Goal: Communication & Community: Participate in discussion

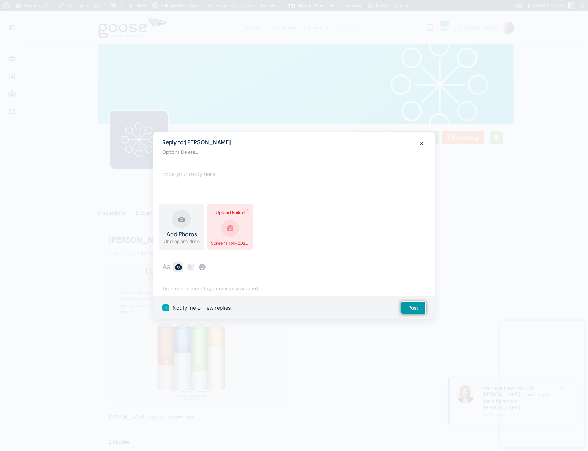
scroll to position [407, 0]
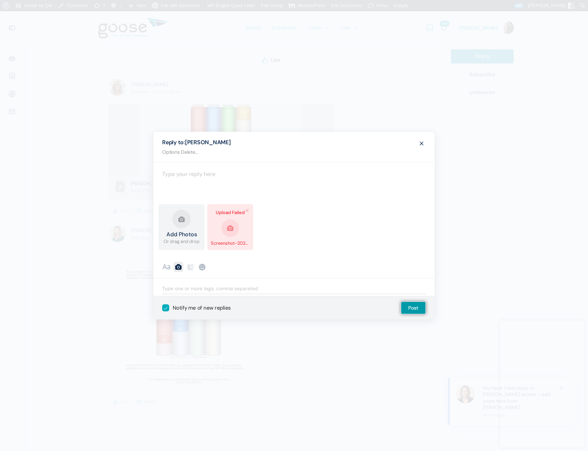
click at [248, 210] on link "Remove file" at bounding box center [247, 210] width 7 height 7
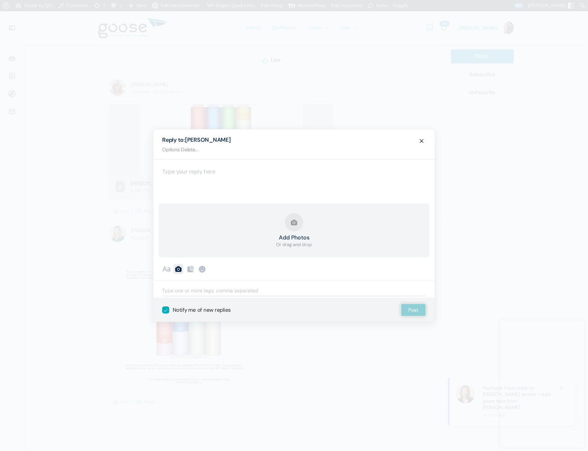
click at [292, 224] on button "Add Photos Or drag and drop" at bounding box center [294, 230] width 36 height 35
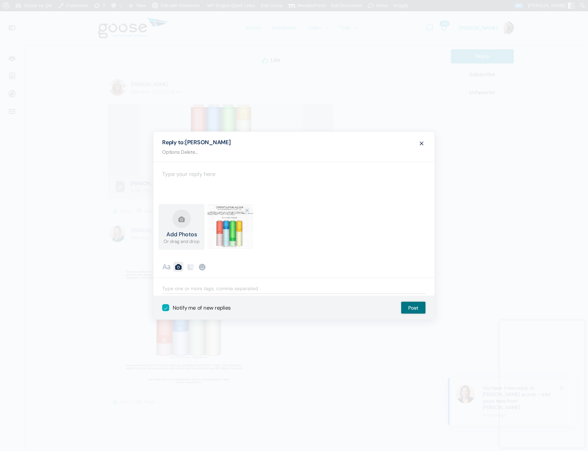
click at [415, 305] on button "Post" at bounding box center [413, 308] width 25 height 13
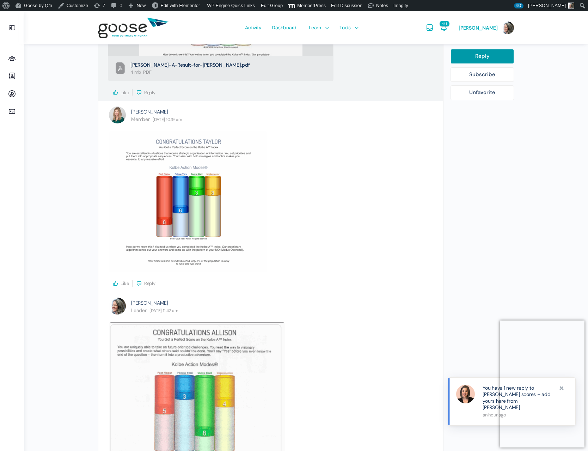
scroll to position [525, 0]
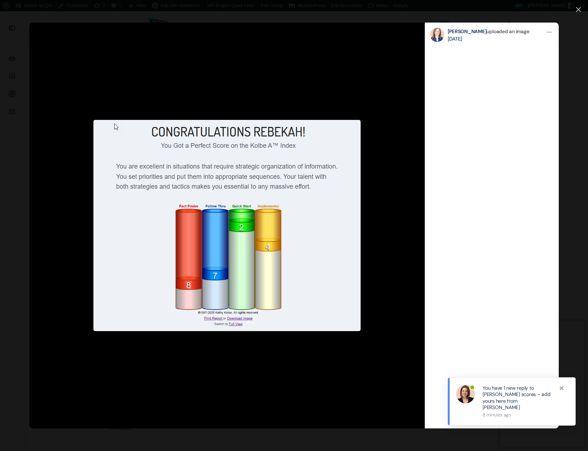
scroll to position [1435, 0]
click at [39, 230] on icon at bounding box center [39, 225] width 6 height 11
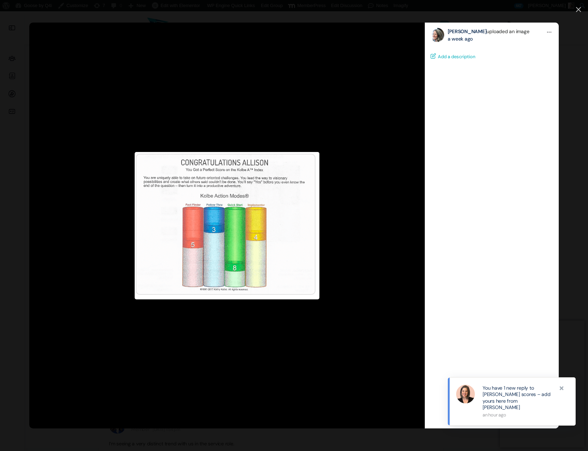
click at [581, 9] on icon at bounding box center [578, 9] width 5 height 5
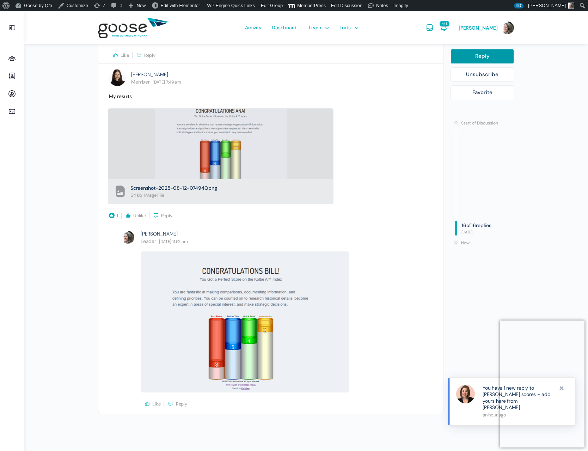
scroll to position [2968, 0]
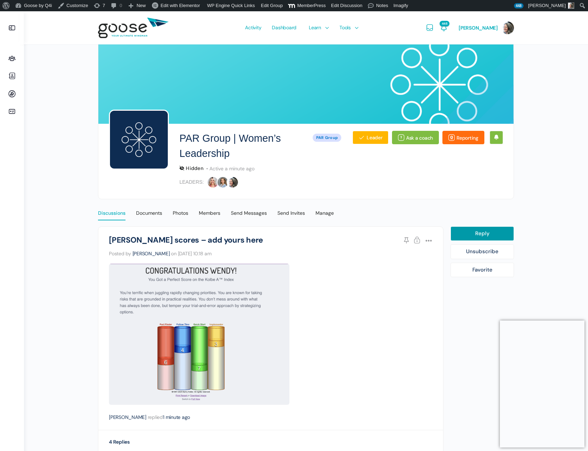
click at [110, 213] on div "Discussions" at bounding box center [112, 215] width 28 height 11
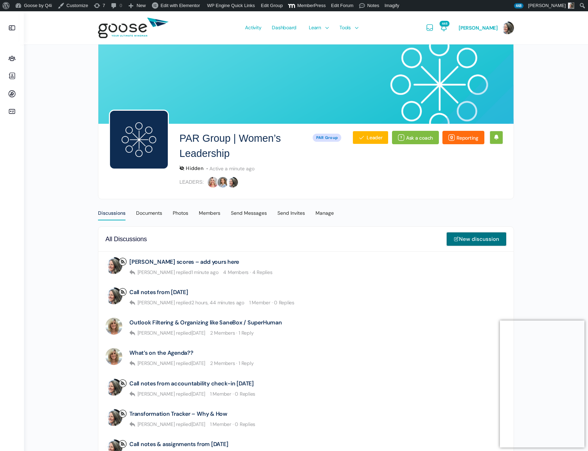
click at [466, 239] on link "New discussion" at bounding box center [477, 239] width 60 height 14
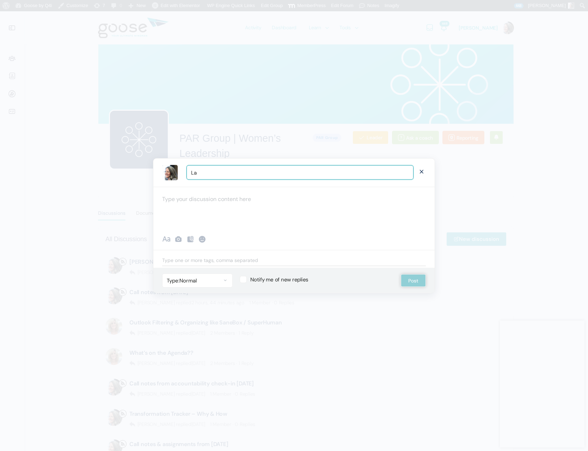
type input "L"
type input "w"
click at [217, 174] on input "Why Clients" at bounding box center [300, 172] width 227 height 14
type input "Why buyers aren't buying"
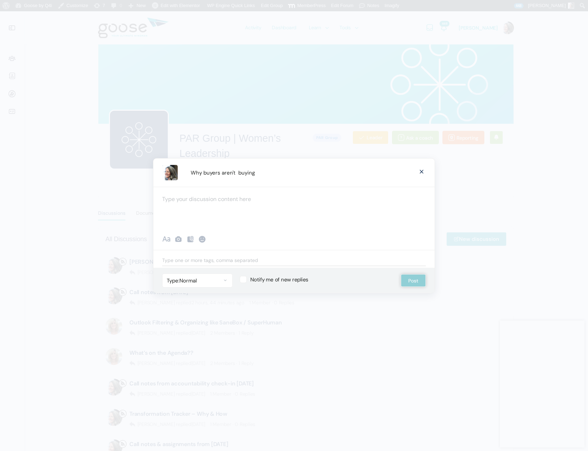
click at [208, 202] on div at bounding box center [293, 208] width 281 height 42
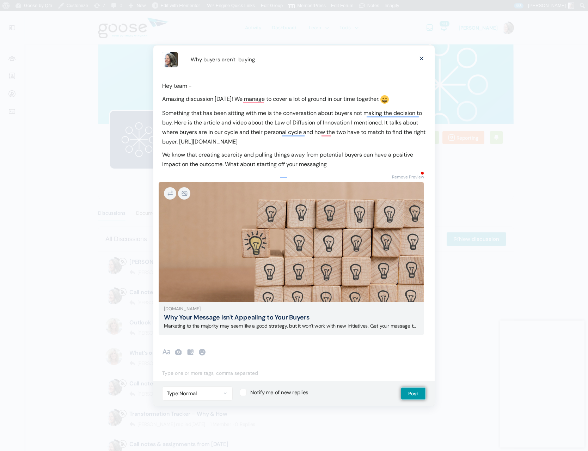
click at [228, 168] on p "We know that creating scarcity and pulling things away from potential buyers ca…" at bounding box center [294, 159] width 264 height 19
drag, startPoint x: 228, startPoint y: 168, endPoint x: 253, endPoint y: 168, distance: 24.7
click at [253, 168] on p "We know that creating scarcity and pulling things away from potential buyers ca…" at bounding box center [294, 159] width 264 height 19
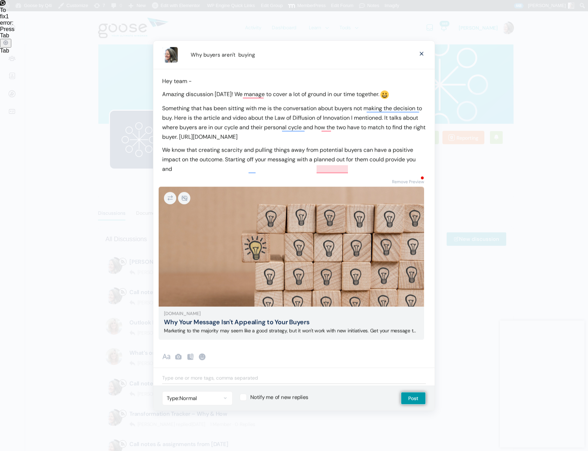
drag, startPoint x: 163, startPoint y: 153, endPoint x: 182, endPoint y: 157, distance: 19.8
click at [163, 153] on p "We know that creating scarcity and pulling things away from potential buyers ca…" at bounding box center [294, 159] width 264 height 29
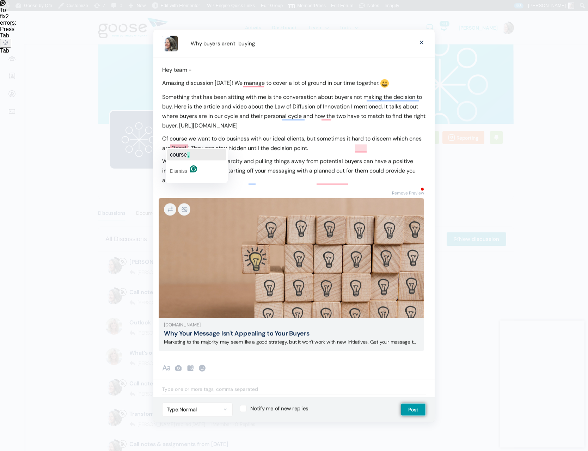
click at [185, 156] on span "course" at bounding box center [178, 155] width 17 height 6
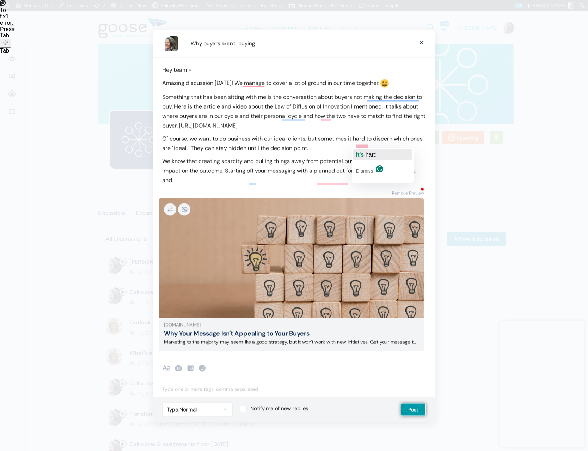
click at [367, 156] on span "hard" at bounding box center [371, 155] width 11 height 6
click at [235, 153] on p "Of course, we want to do business with our ideal clients, but sometimes it's ha…" at bounding box center [294, 143] width 264 height 19
click at [344, 151] on p "Of course, we want to do business with our ideal clients, but sometimes it's ha…" at bounding box center [294, 143] width 264 height 19
drag, startPoint x: 172, startPoint y: 165, endPoint x: 176, endPoint y: 165, distance: 4.2
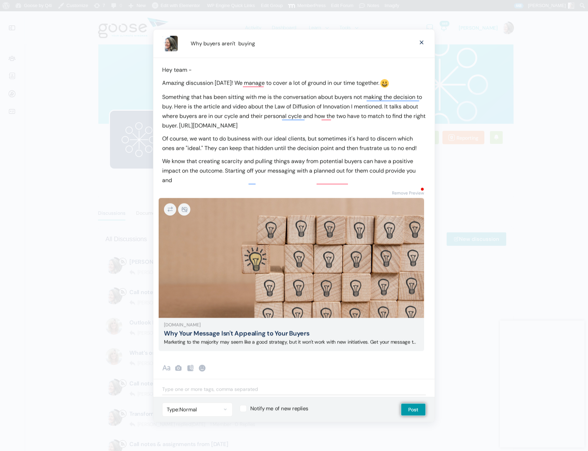
click at [172, 165] on p "We know that creating scarcity and pulling things away from potential buyers ca…" at bounding box center [294, 170] width 264 height 29
click at [317, 177] on p "We know that creating scarcity and pulling things away from potential buyers ca…" at bounding box center [294, 170] width 264 height 29
click at [356, 176] on p "We know that creating scarcity and pulling things away from potential buyers ca…" at bounding box center [294, 170] width 264 height 29
drag, startPoint x: 356, startPoint y: 176, endPoint x: 374, endPoint y: 177, distance: 18.0
click at [375, 177] on p "We know that creating scarcity and pulling things away from potential buyers ca…" at bounding box center [294, 170] width 264 height 29
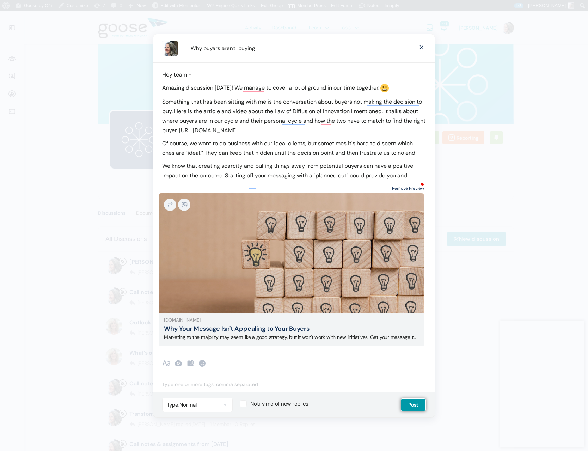
drag, startPoint x: 412, startPoint y: 180, endPoint x: 419, endPoint y: 192, distance: 13.6
click at [411, 180] on p "We know that creating scarcity and pulling things away from potential buyers ca…" at bounding box center [294, 170] width 264 height 19
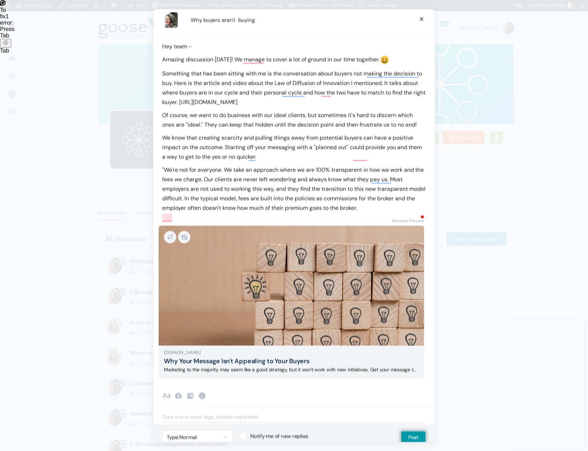
scroll to position [5, 0]
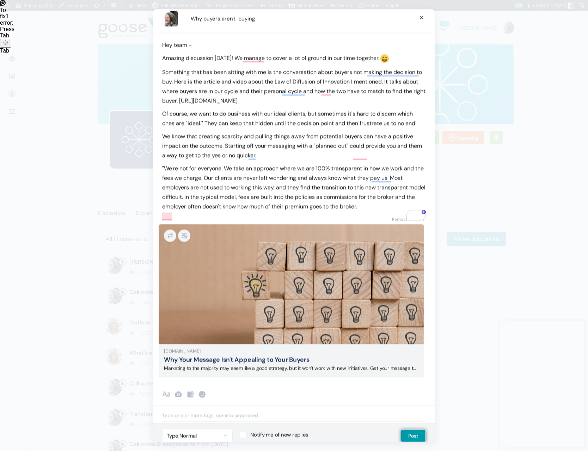
drag, startPoint x: 202, startPoint y: 206, endPoint x: 206, endPoint y: 207, distance: 3.6
click at [202, 206] on p ""We're not for everyone. We take an approach where we are 100% transparent in h…" at bounding box center [294, 187] width 264 height 48
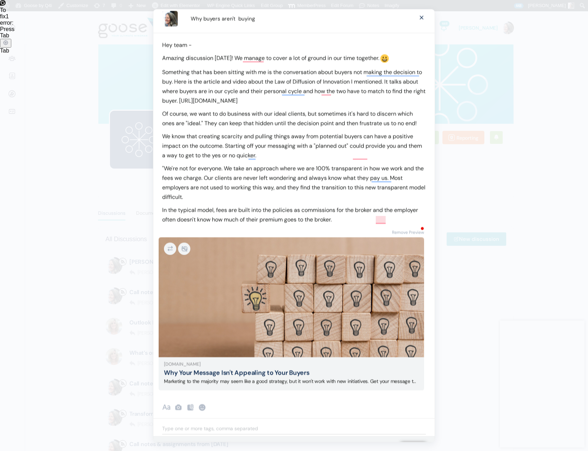
scroll to position [5, 0]
click at [294, 220] on p "In the typical model, fees are built into the policies as commissions for the b…" at bounding box center [294, 214] width 264 height 19
click at [407, 231] on span "and" at bounding box center [409, 231] width 10 height 6
click at [366, 224] on p "In the typical model, fees are built into the policy premiums as commissions fo…" at bounding box center [294, 214] width 264 height 19
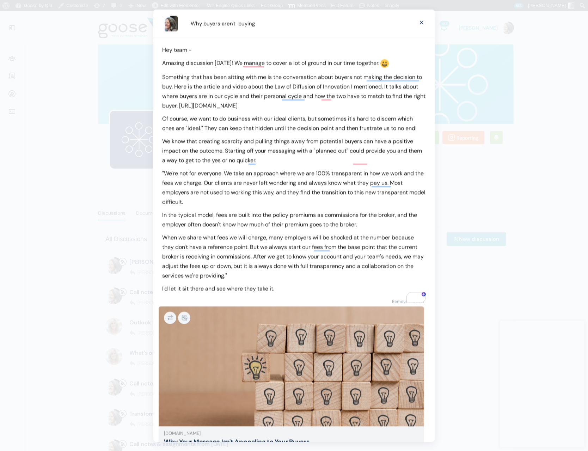
scroll to position [0, 0]
click at [244, 62] on p "Amazing discussion today! We manage to cover a lot of ground in our time togeth…" at bounding box center [294, 62] width 264 height 11
click at [179, 87] on p "Something that has been sitting with me is the conversation about buyers not ma…" at bounding box center [294, 91] width 264 height 38
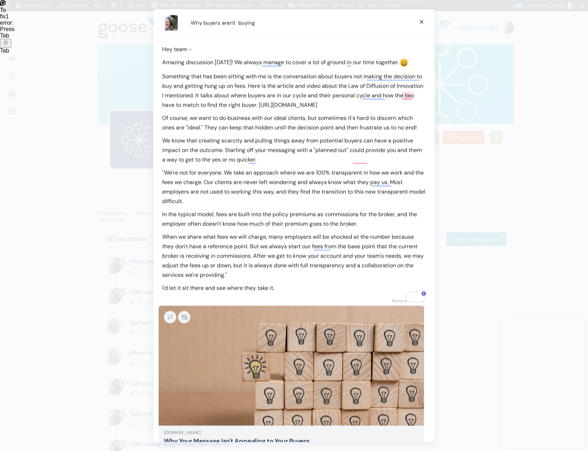
click at [318, 97] on p "Something that has been sitting with me is the conversation about buyers not ma…" at bounding box center [294, 90] width 264 height 38
drag, startPoint x: 178, startPoint y: 113, endPoint x: 182, endPoint y: 114, distance: 3.7
click at [178, 109] on p "Something that has been sitting with me is the conversation about buyers not ma…" at bounding box center [294, 90] width 264 height 38
click at [311, 164] on p "We know that creating scarcity and pulling things away from potential buyers ca…" at bounding box center [294, 149] width 264 height 29
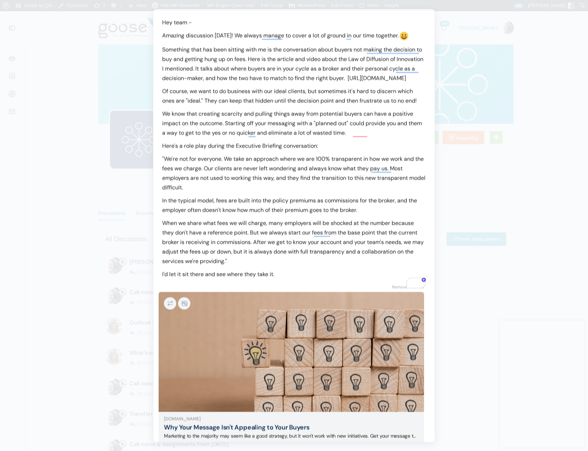
scroll to position [35, 0]
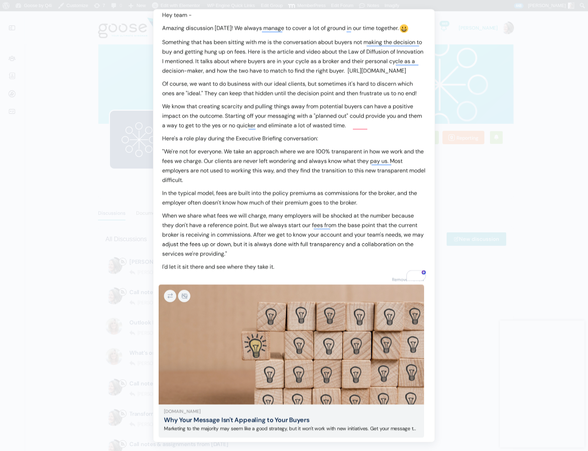
click at [402, 170] on p ""We're not for everyone. We take an approach where we are 100% transparent in h…" at bounding box center [294, 166] width 264 height 38
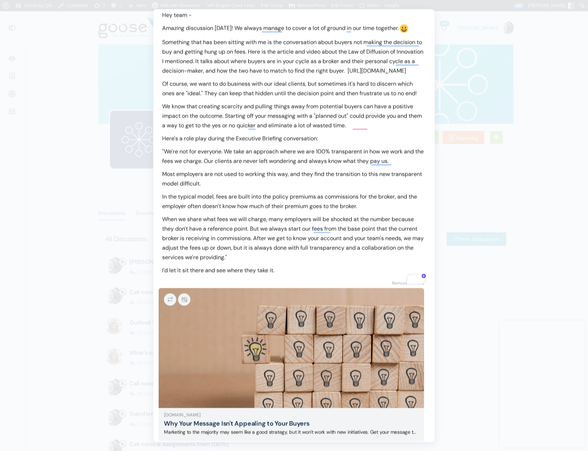
click at [181, 188] on p "Most employers are not used to working this way, and they find the transition t…" at bounding box center [294, 178] width 264 height 19
click at [294, 275] on p "I'd let it sit there and see where they take it." at bounding box center [294, 271] width 264 height 10
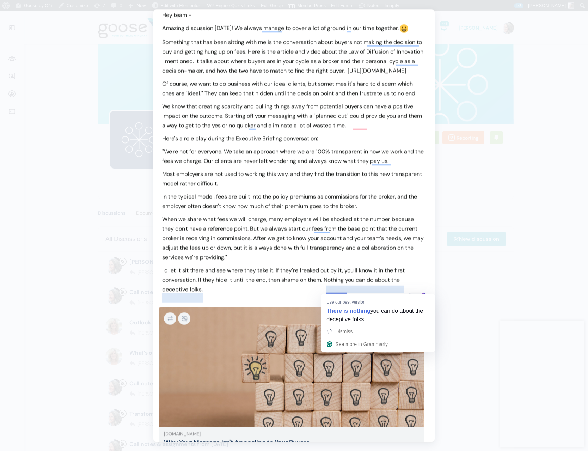
click at [335, 291] on p "I'd let it sit there and see where they take it. If they're freaked out by it, …" at bounding box center [294, 280] width 264 height 29
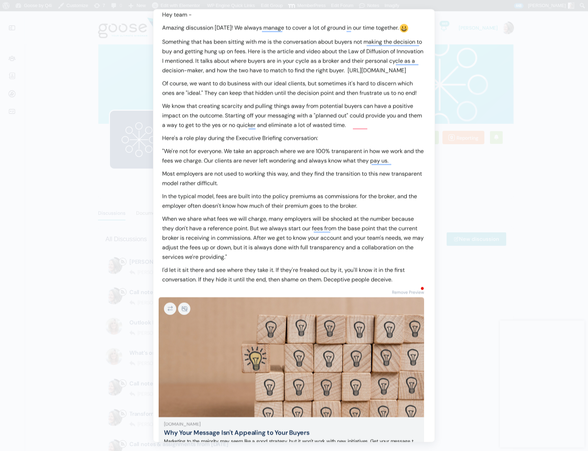
scroll to position [35, 0]
drag, startPoint x: 197, startPoint y: 291, endPoint x: 227, endPoint y: 303, distance: 33.1
click at [198, 284] on p "I'd let it sit there and see where they take it. If they're freaked out by it, …" at bounding box center [294, 274] width 264 height 19
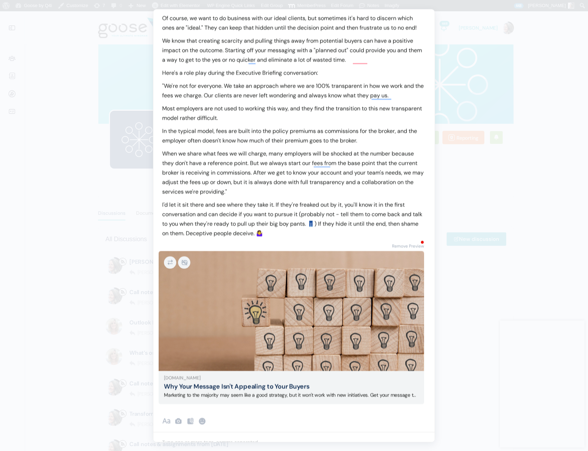
scroll to position [143, 0]
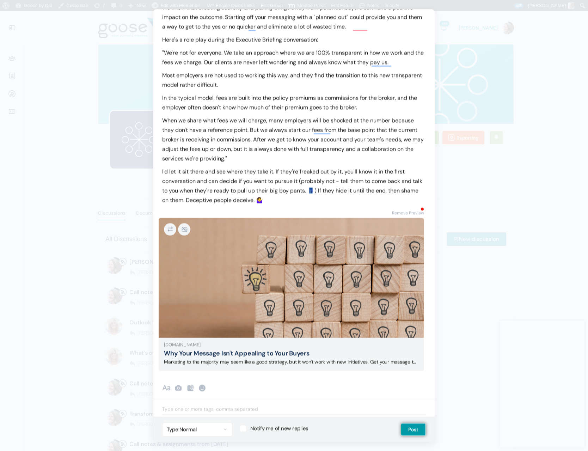
click at [244, 427] on label "Notify me of new replies" at bounding box center [313, 428] width 147 height 7
click at [244, 427] on input "Notify me of new replies" at bounding box center [242, 427] width 5 height 5
checkbox input "true"
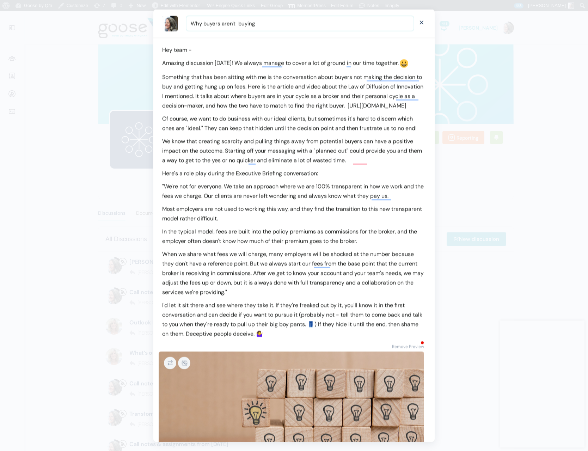
click at [200, 26] on input "Why buyers aren't buying" at bounding box center [300, 23] width 227 height 14
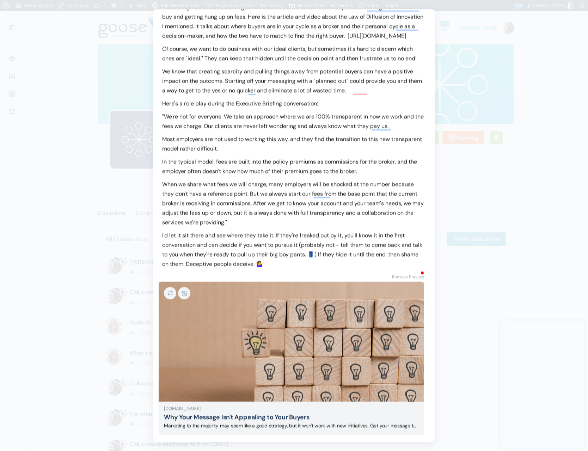
scroll to position [143, 0]
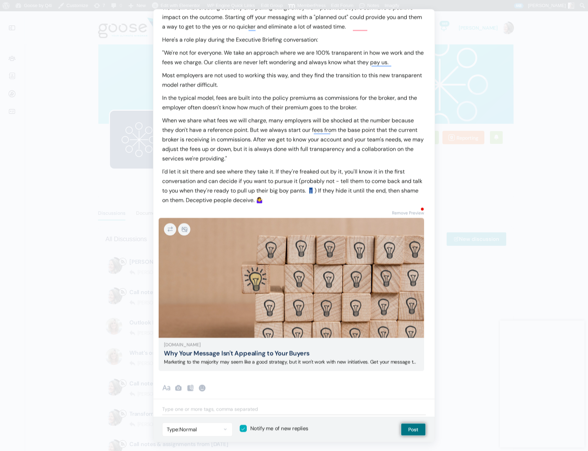
type input "When buyers aren't buying"
click at [416, 429] on button "Post" at bounding box center [413, 429] width 25 height 13
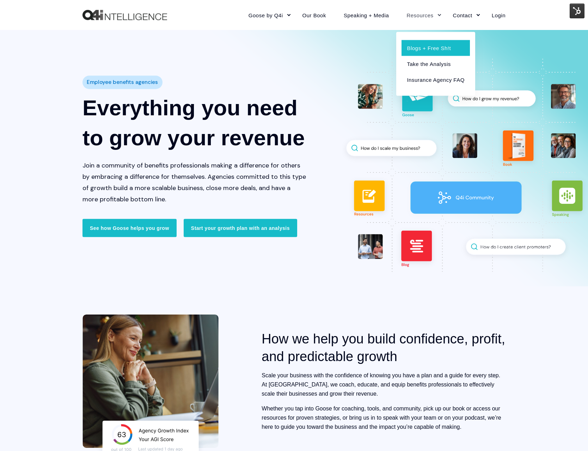
click at [421, 49] on link "Blogs + Free Sh!t" at bounding box center [436, 48] width 68 height 16
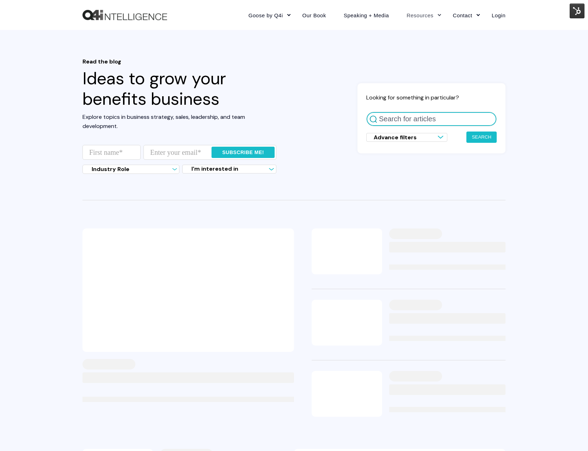
click at [415, 122] on input "Search for articles" at bounding box center [431, 119] width 131 height 14
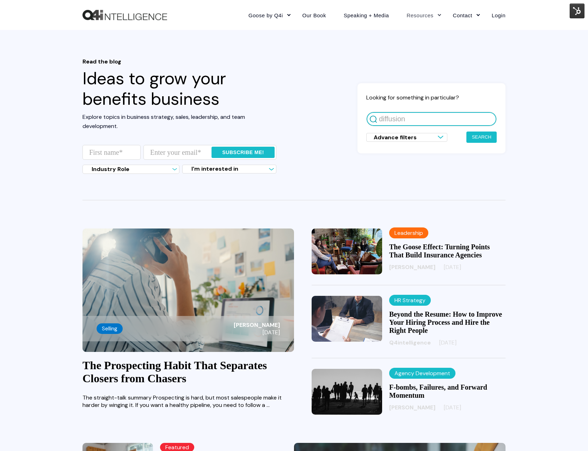
type input "diffusion"
click at [486, 140] on button "Search" at bounding box center [482, 137] width 30 height 11
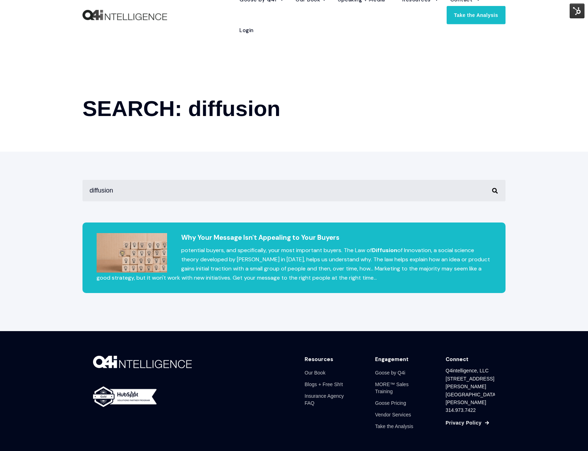
click at [273, 237] on h2 "Why Your Message Isn't Appealing to Your Buyers" at bounding box center [294, 237] width 395 height 9
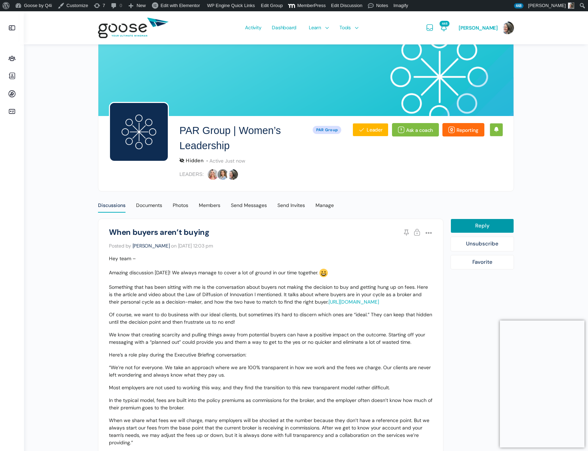
scroll to position [7, 0]
